Goal: Information Seeking & Learning: Learn about a topic

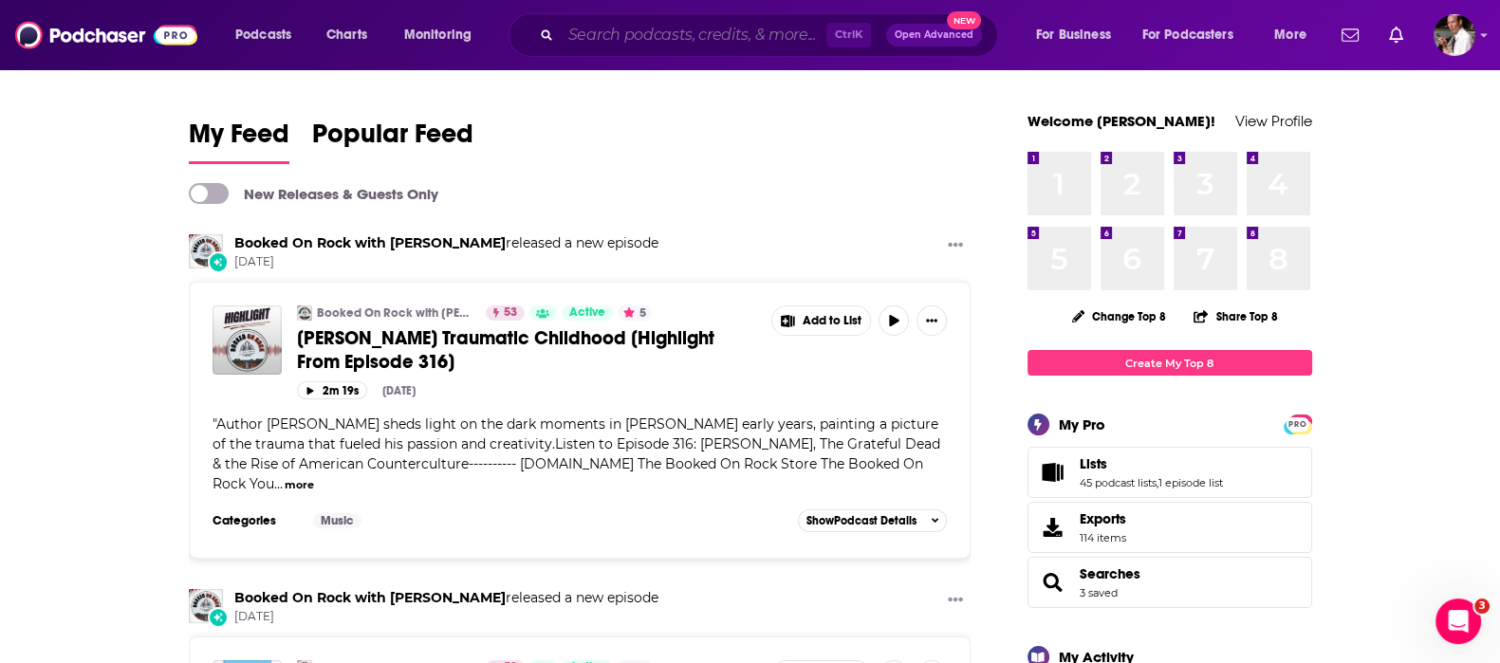
click at [610, 23] on input "Search podcasts, credits, & more..." at bounding box center [694, 35] width 266 height 30
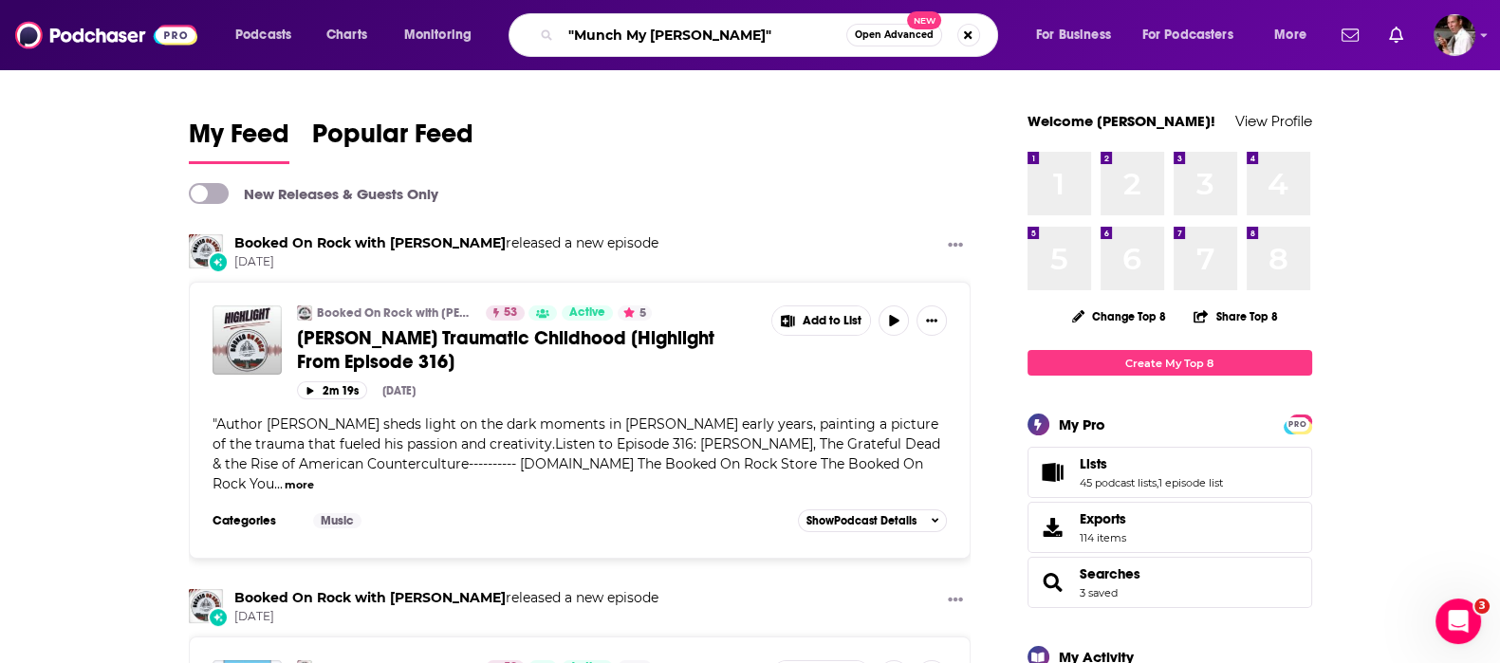
type input ""Munch My [PERSON_NAME]""
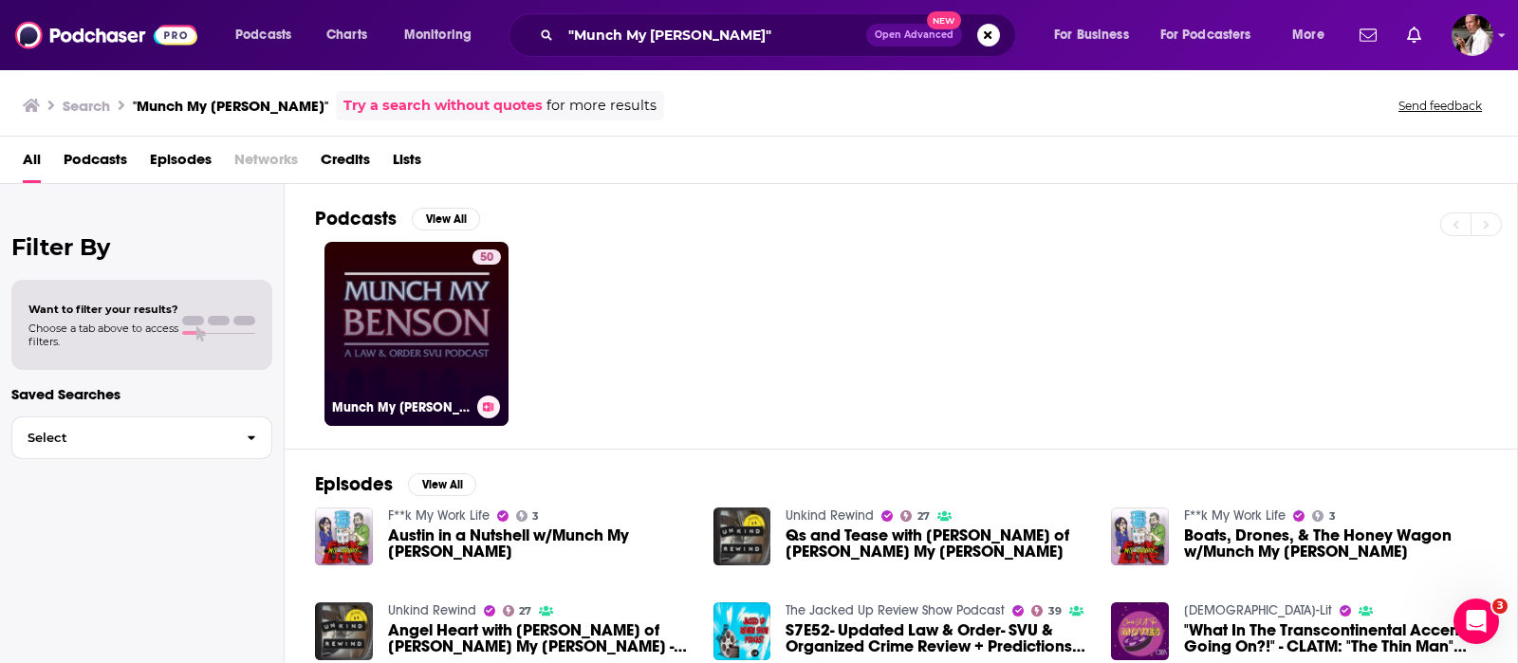
click at [451, 347] on link "50 Munch My [PERSON_NAME]: A Law & Order: SVU Podcast" at bounding box center [416, 334] width 184 height 184
